Goal: Answer question/provide support: Answer question/provide support

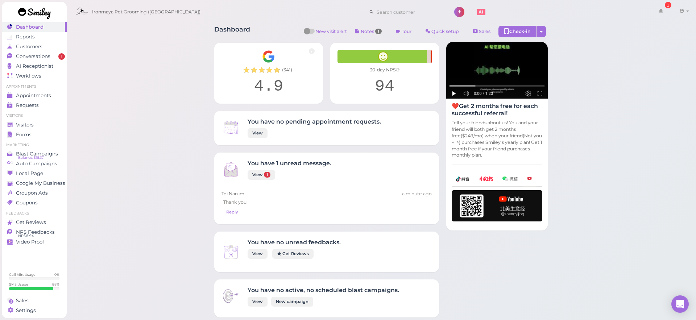
click at [31, 124] on span "Visitors" at bounding box center [25, 125] width 19 height 6
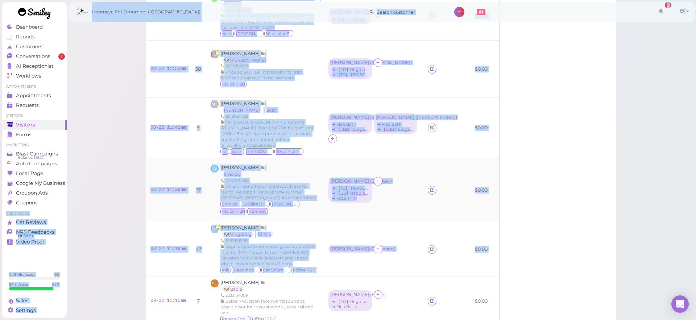
drag, startPoint x: 491, startPoint y: 210, endPoint x: 192, endPoint y: 183, distance: 300.6
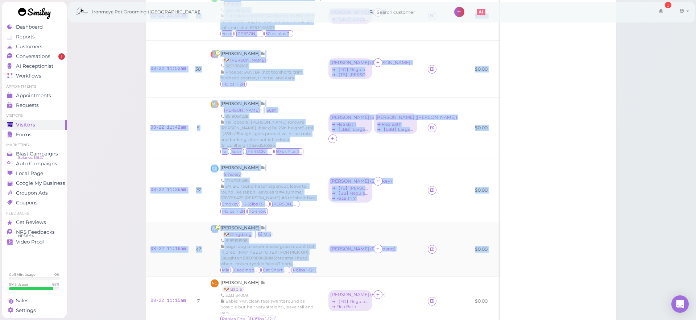
click at [187, 222] on td "08-22 11:16am" at bounding box center [168, 249] width 44 height 55
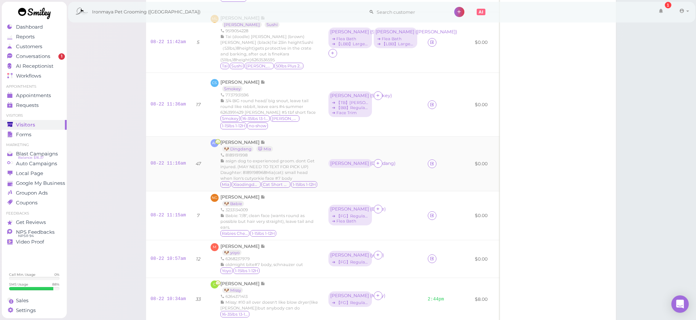
scroll to position [483, 0]
click at [236, 138] on span "[PERSON_NAME]" at bounding box center [240, 140] width 40 height 5
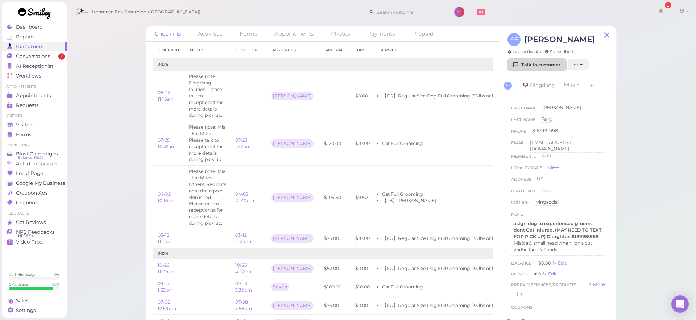
click at [548, 61] on link "Talk to customer" at bounding box center [537, 65] width 59 height 12
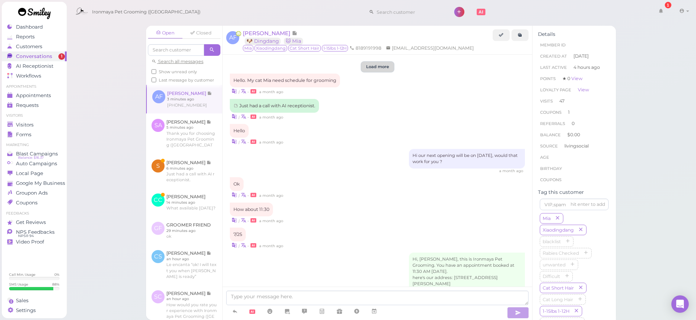
click at [384, 67] on button "Load more" at bounding box center [377, 67] width 32 height 10
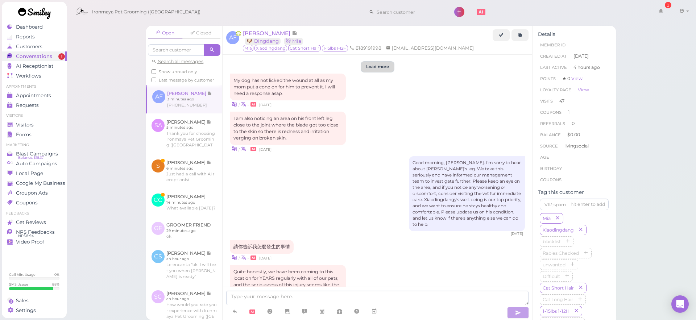
click at [381, 68] on button "Load more" at bounding box center [377, 67] width 32 height 10
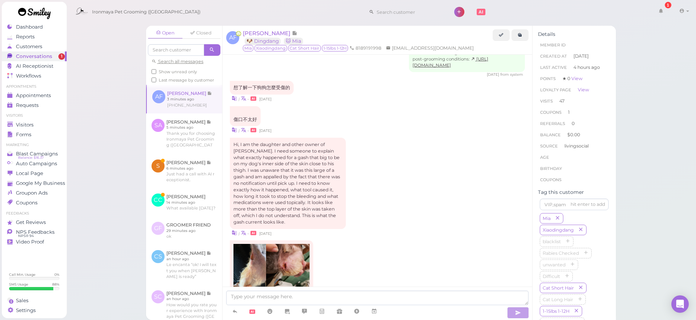
scroll to position [1095, 0]
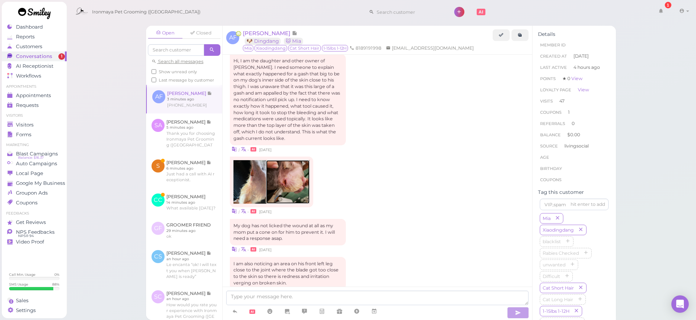
click at [294, 182] on img at bounding box center [288, 182] width 44 height 44
click at [256, 169] on img at bounding box center [249, 182] width 33 height 44
click at [457, 190] on div "| • [DATE]" at bounding box center [377, 186] width 295 height 58
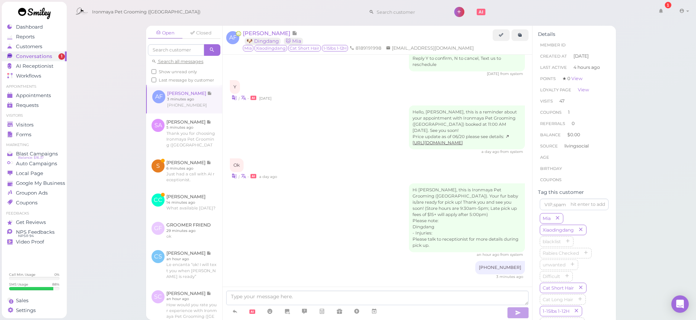
scroll to position [3512, 0]
click at [366, 301] on textarea at bounding box center [377, 298] width 302 height 15
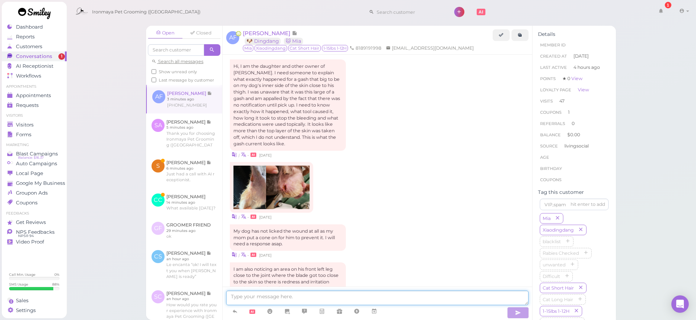
scroll to position [1068, 0]
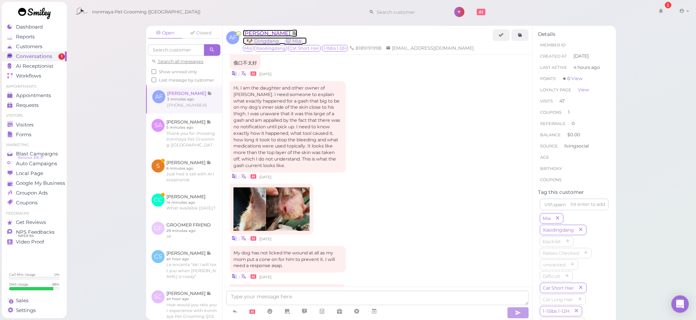
click at [268, 33] on span "[PERSON_NAME]" at bounding box center [267, 33] width 49 height 7
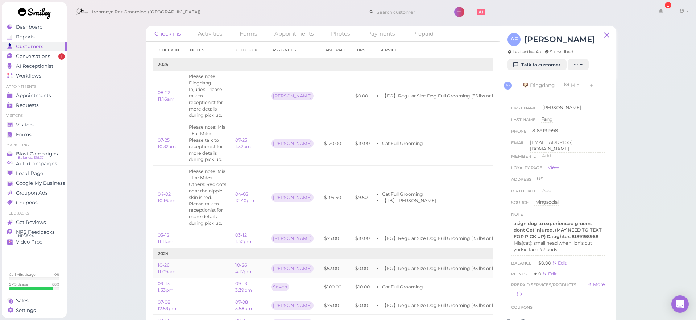
click at [387, 268] on li "【FG】Regular Size Dog Full Grooming (35 lbs or less)" at bounding box center [442, 268] width 120 height 7
drag, startPoint x: 407, startPoint y: 270, endPoint x: 427, endPoint y: 272, distance: 19.7
click at [427, 272] on li "【FG】Regular Size Dog Full Grooming (35 lbs or less)" at bounding box center [442, 268] width 120 height 7
click at [446, 272] on td "【FG】Regular Size Dog Full Grooming (35 lbs or less)" at bounding box center [440, 269] width 132 height 18
click at [35, 125] on div "Visitors" at bounding box center [33, 125] width 52 height 6
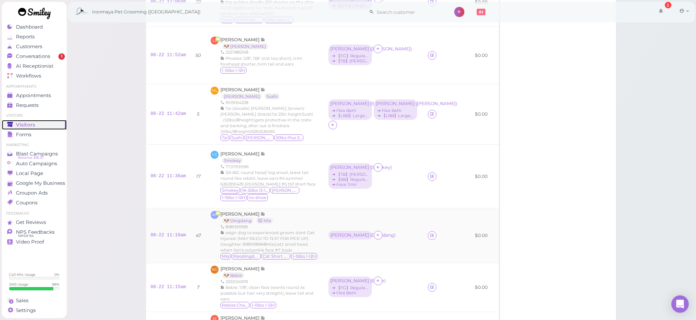
scroll to position [494, 0]
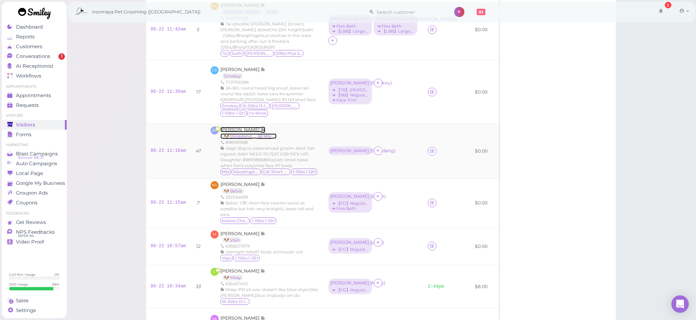
click at [243, 127] on span "[PERSON_NAME]" at bounding box center [240, 129] width 40 height 5
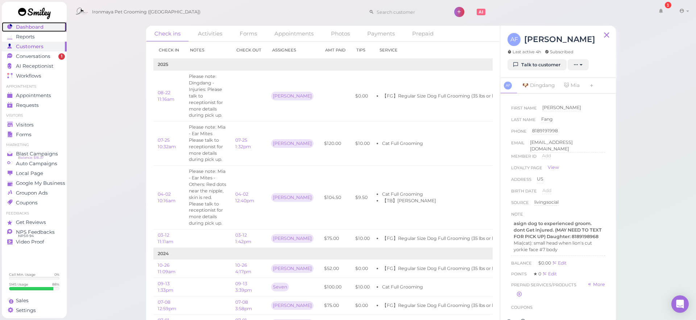
click at [54, 30] on link "Dashboard" at bounding box center [34, 27] width 65 height 10
